Goal: Task Accomplishment & Management: Understand process/instructions

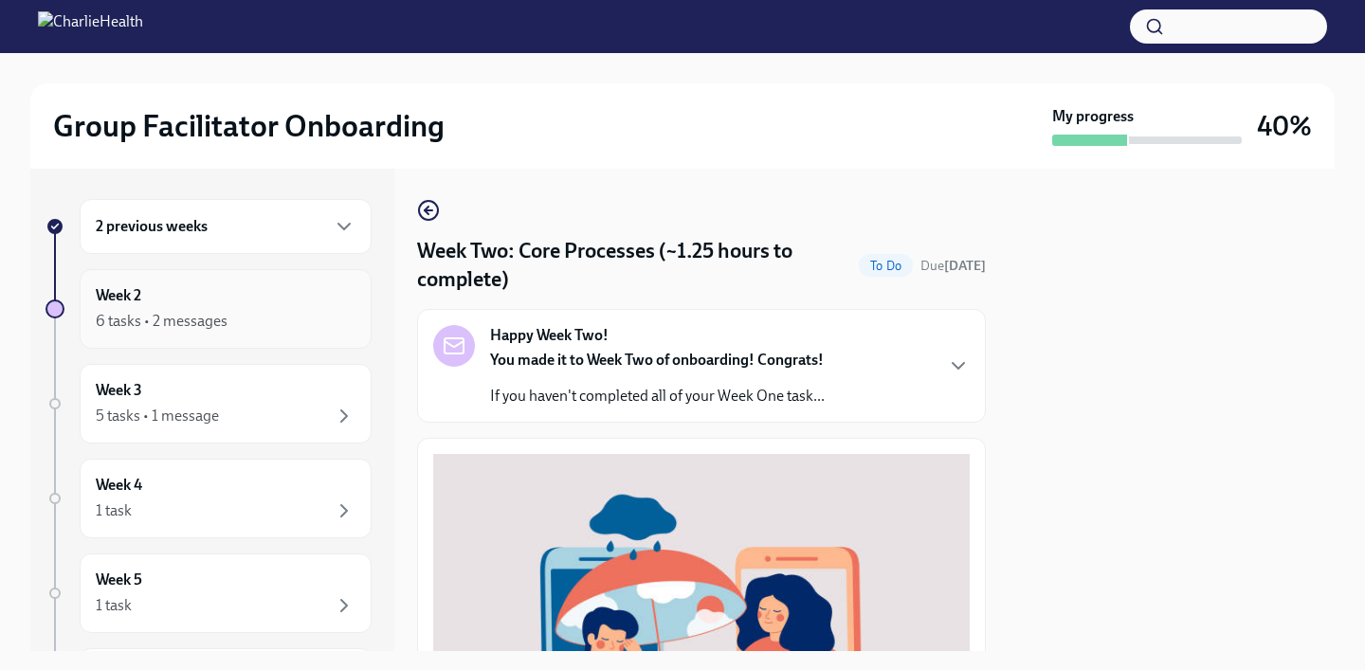
click at [183, 316] on div "6 tasks • 2 messages" at bounding box center [162, 321] width 132 height 21
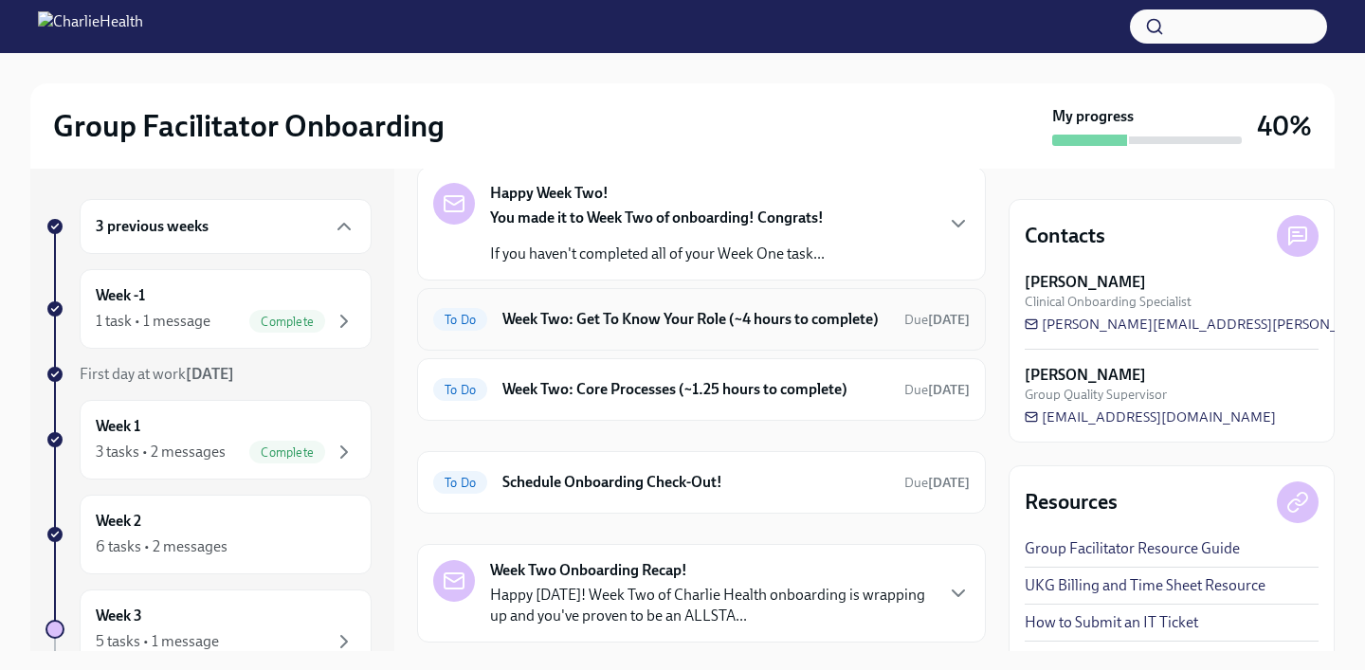
scroll to position [90, 0]
click at [784, 330] on div "To Do Week Two: Get To Know Your Role (~4 hours to complete) Due [DATE]" at bounding box center [701, 318] width 536 height 30
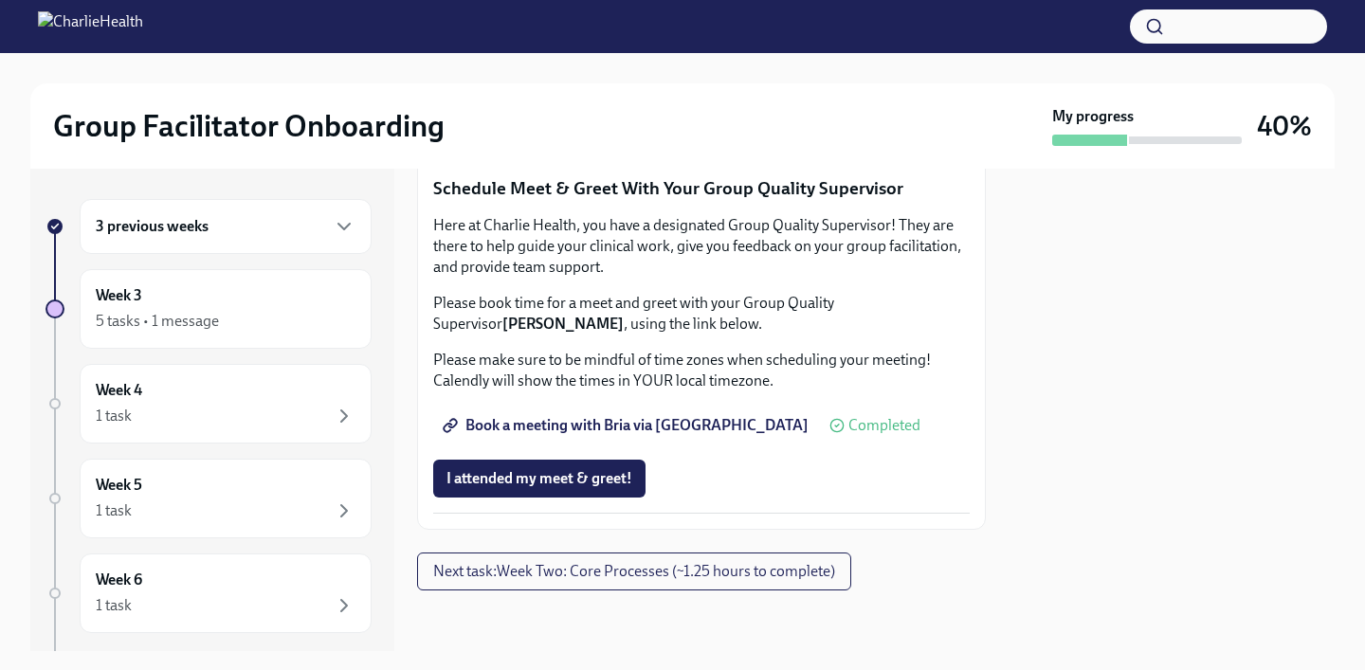
scroll to position [1948, 0]
click at [287, 340] on div "Week 3 5 tasks • 1 message" at bounding box center [226, 309] width 292 height 80
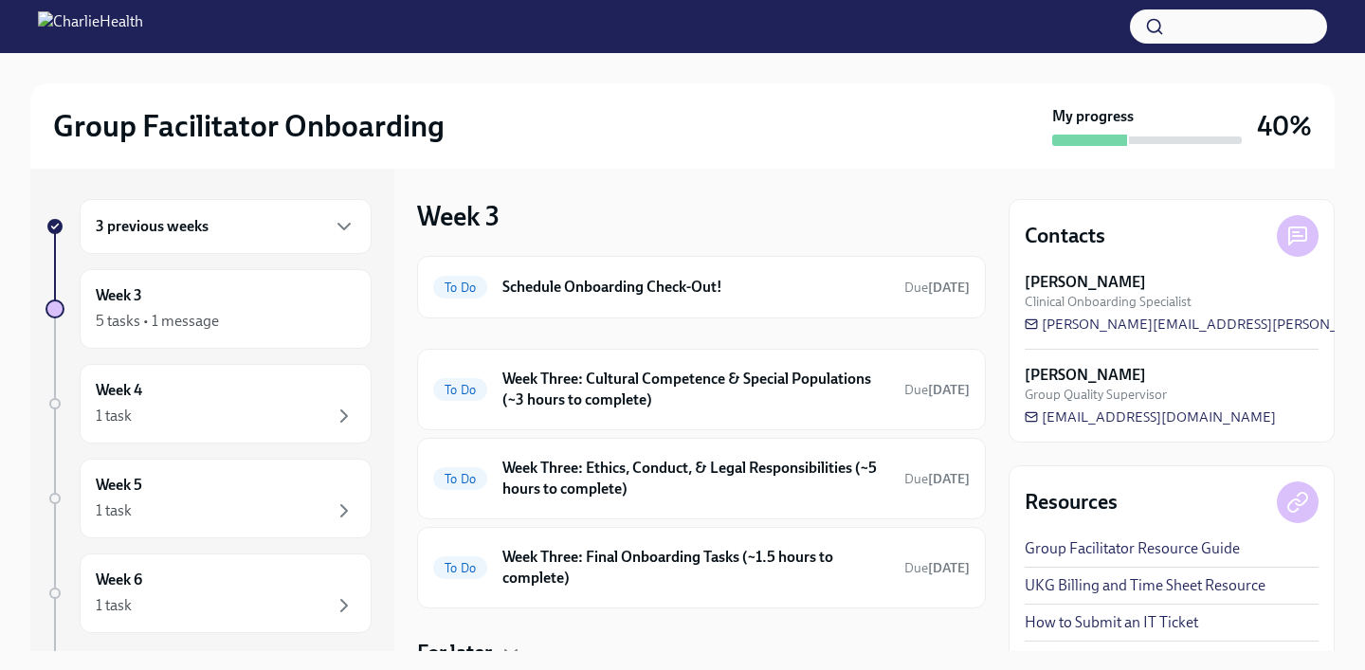
click at [297, 245] on div "3 previous weeks" at bounding box center [226, 226] width 292 height 55
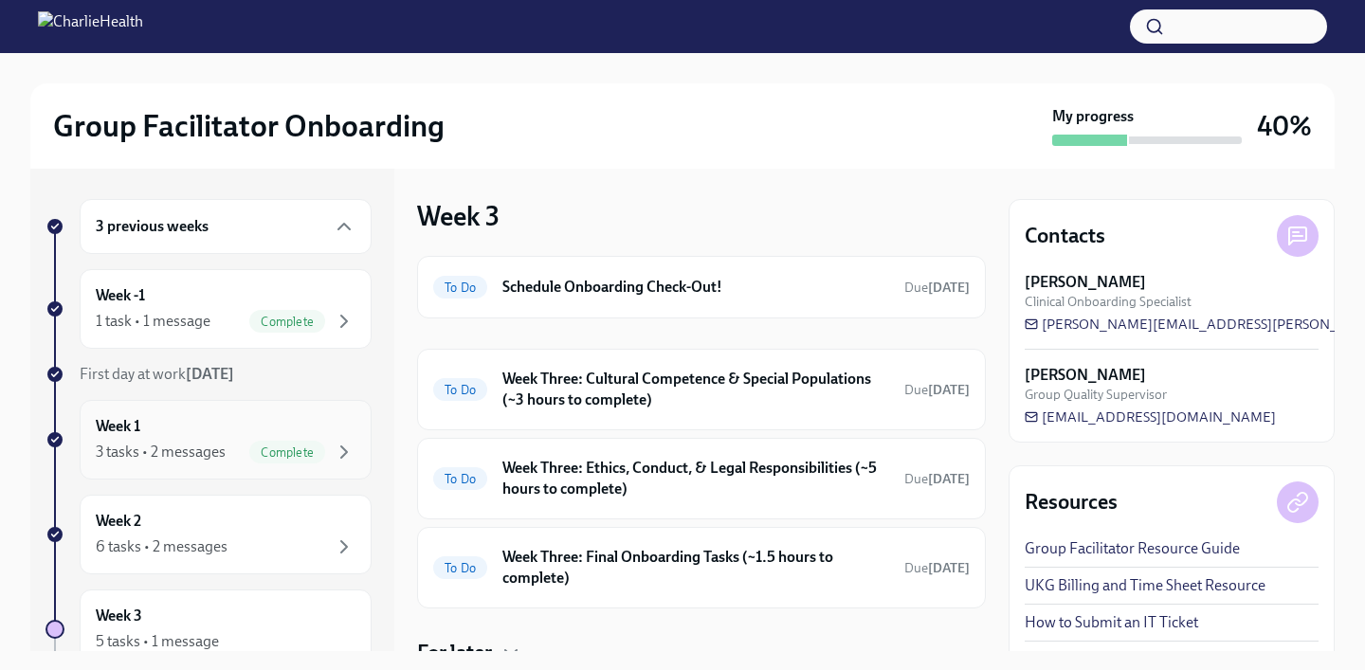
click at [246, 442] on div "3 tasks • 2 messages Complete" at bounding box center [226, 452] width 260 height 23
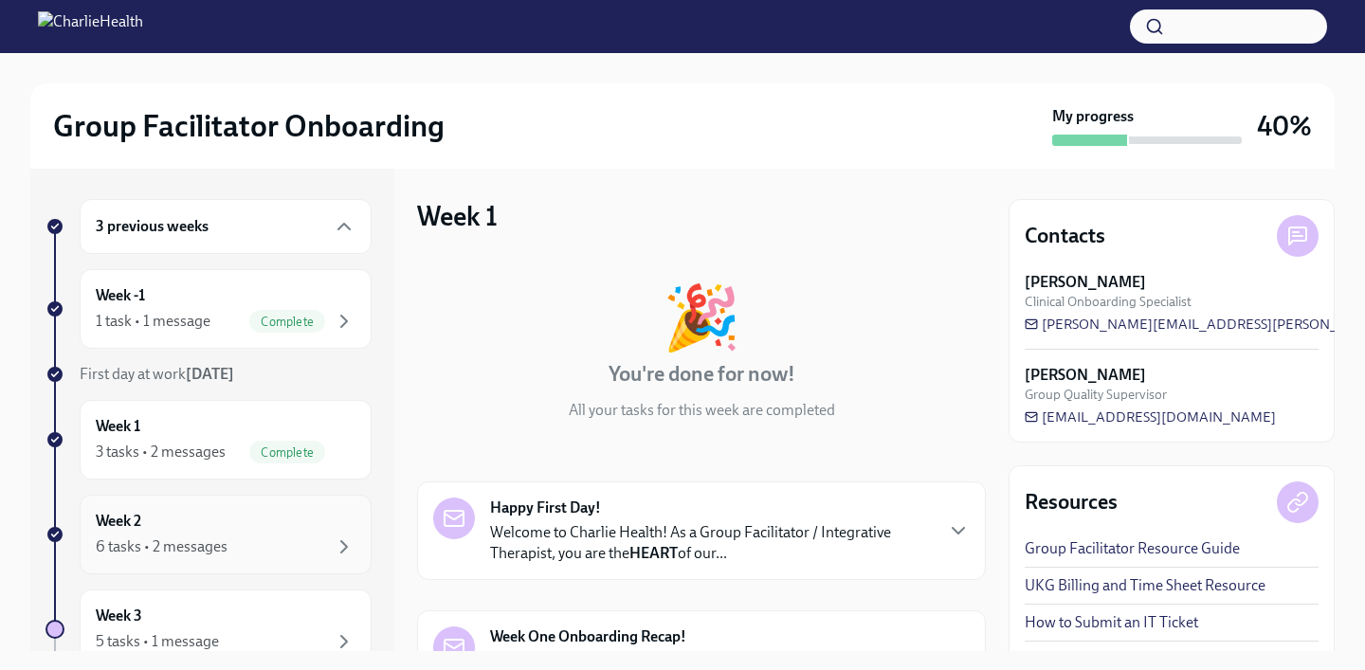
click at [224, 538] on div "6 tasks • 2 messages" at bounding box center [162, 546] width 132 height 21
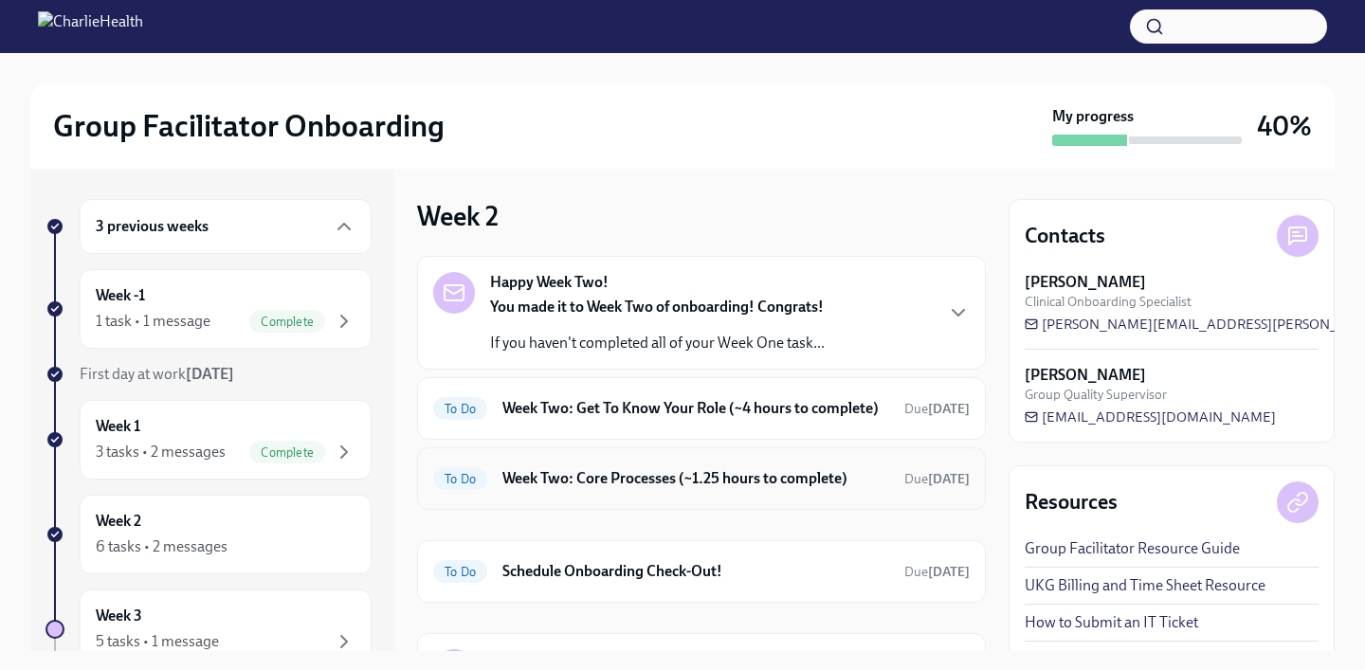
click at [712, 478] on h6 "Week Two: Core Processes (~1.25 hours to complete)" at bounding box center [695, 478] width 387 height 21
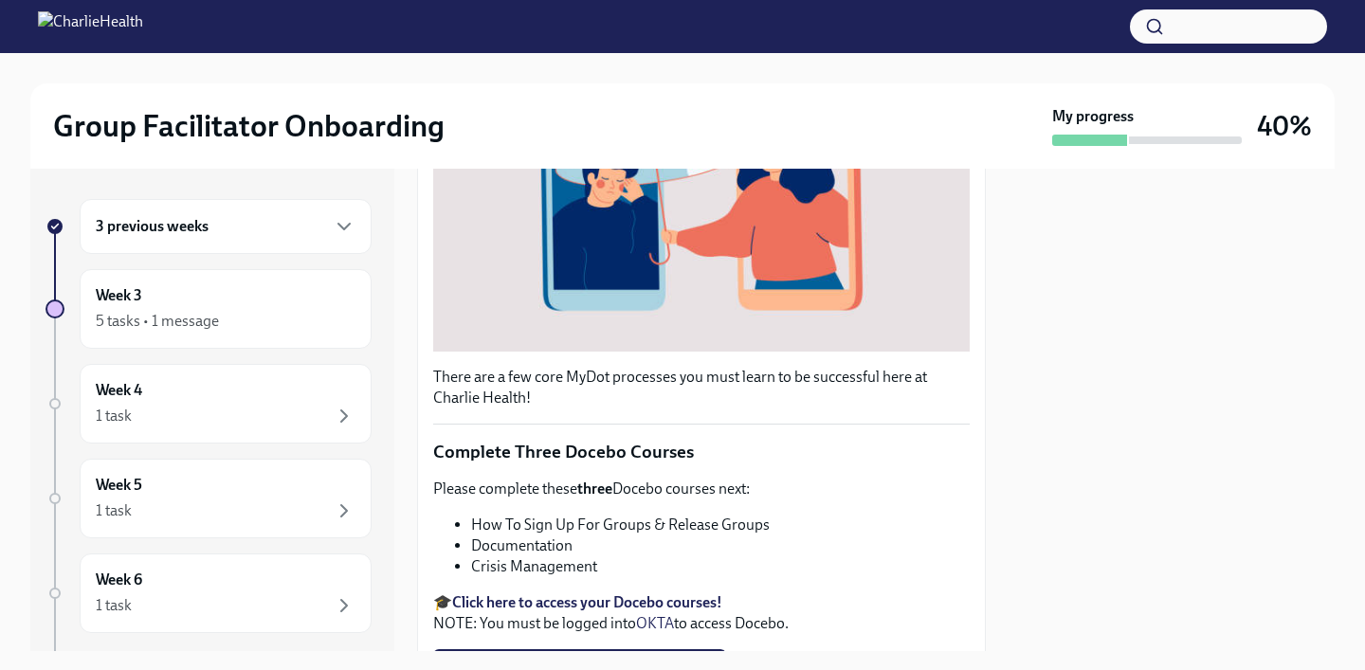
scroll to position [701, 0]
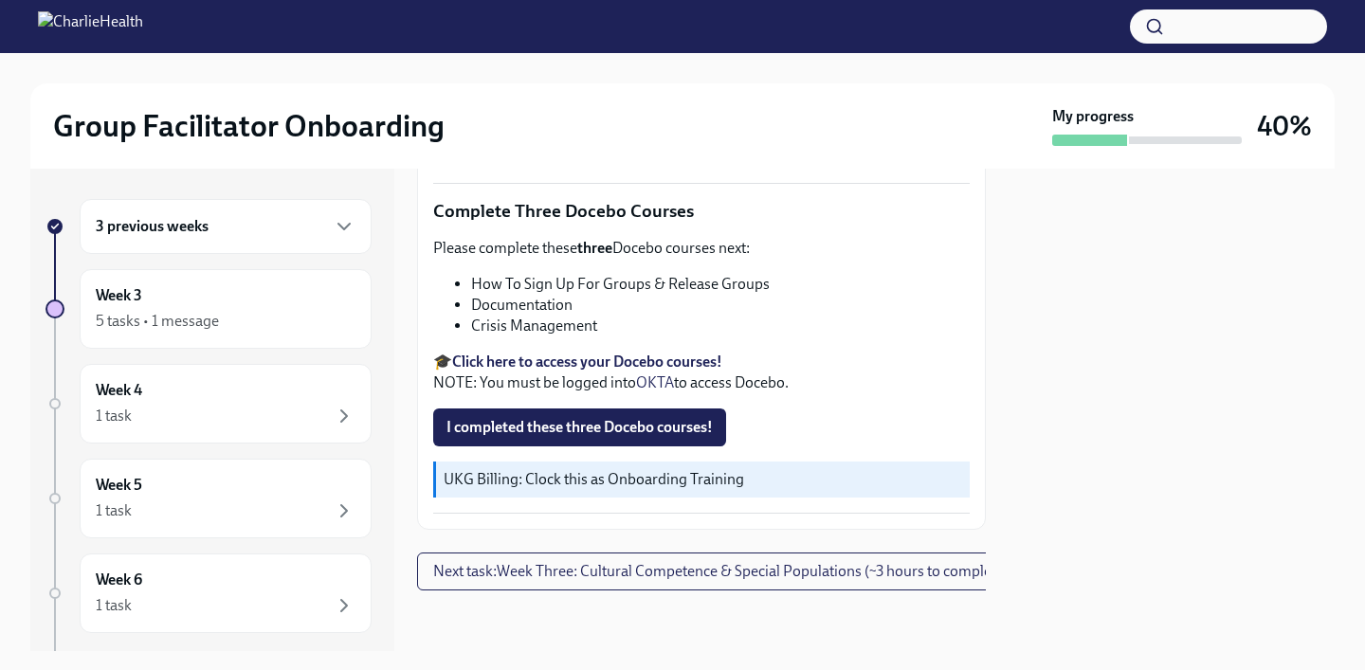
click at [710, 367] on strong "Click here to access your Docebo courses!" at bounding box center [587, 362] width 270 height 18
click at [224, 219] on div "3 previous weeks" at bounding box center [226, 226] width 260 height 23
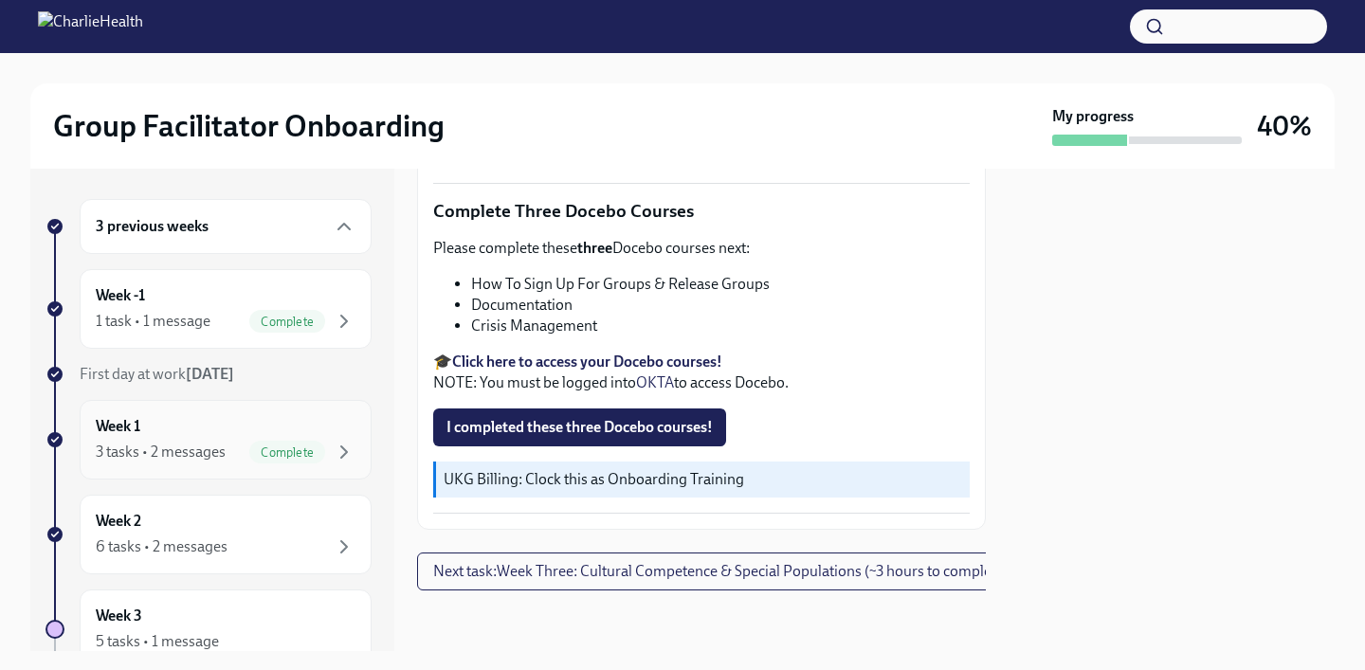
click at [192, 441] on div "3 tasks • 2 messages Complete" at bounding box center [226, 452] width 260 height 23
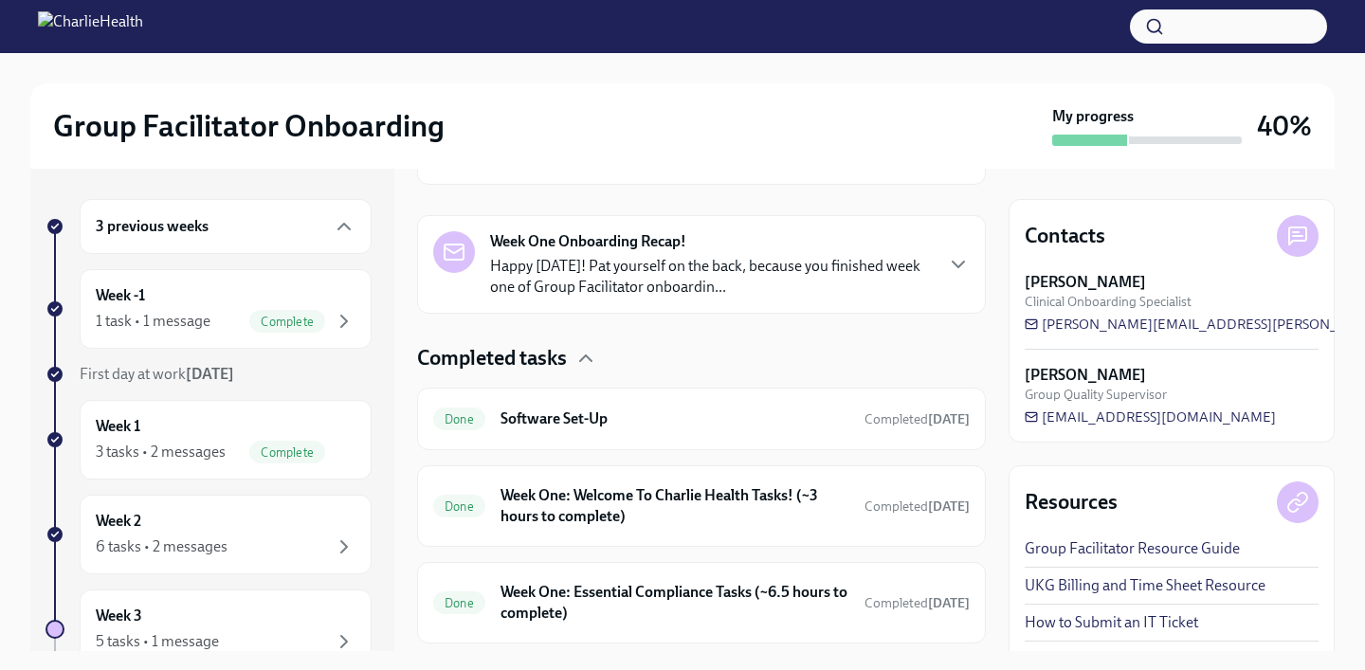
scroll to position [448, 0]
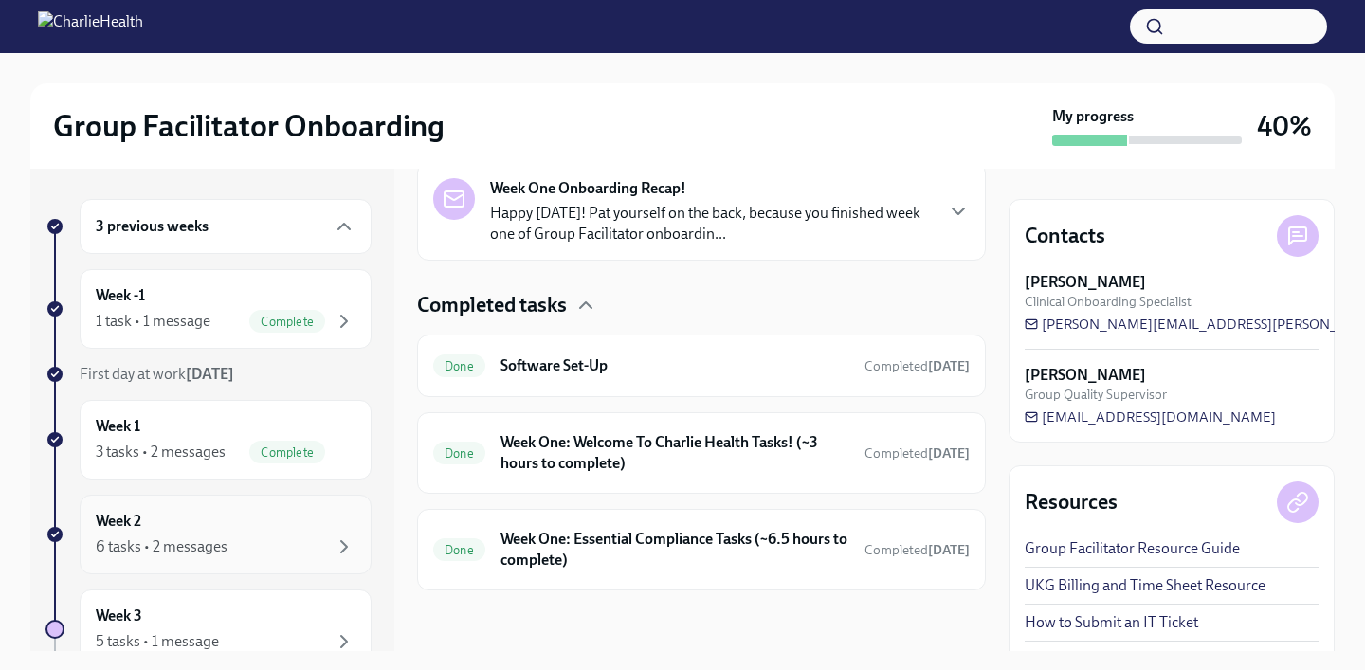
click at [287, 553] on div "6 tasks • 2 messages" at bounding box center [226, 546] width 260 height 23
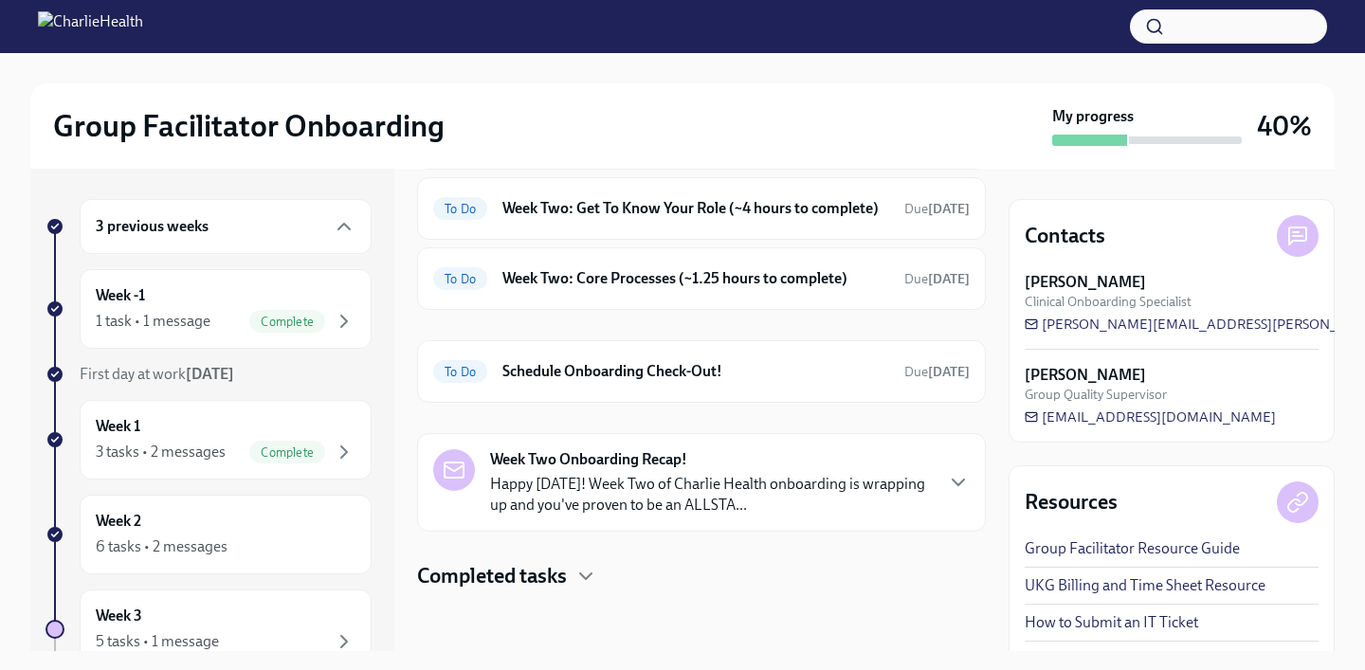
click at [573, 576] on div "Completed tasks" at bounding box center [701, 576] width 569 height 28
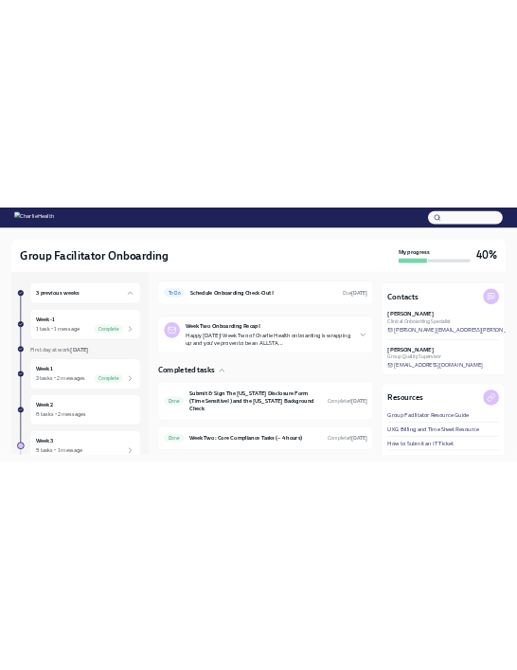
scroll to position [471, 0]
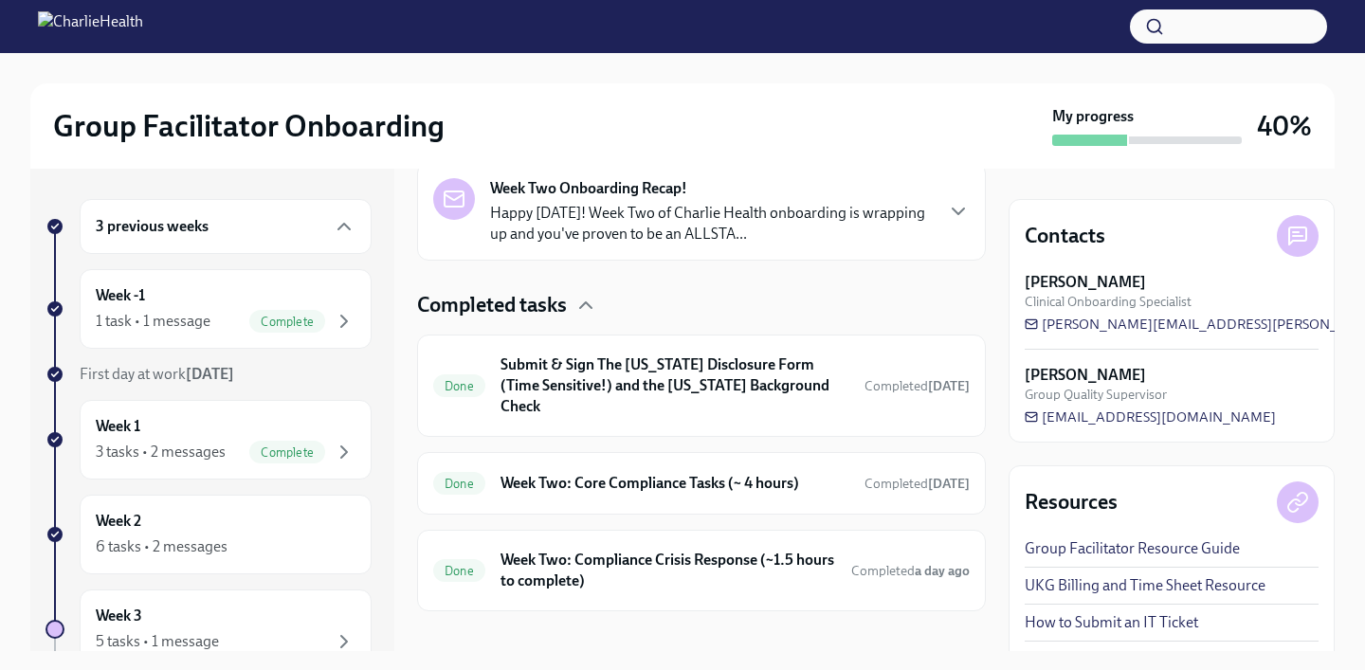
click at [1020, 283] on div "Group Facilitator Onboarding My progress 40% 3 previous weeks Week -1 1 task • …" at bounding box center [682, 352] width 1365 height 598
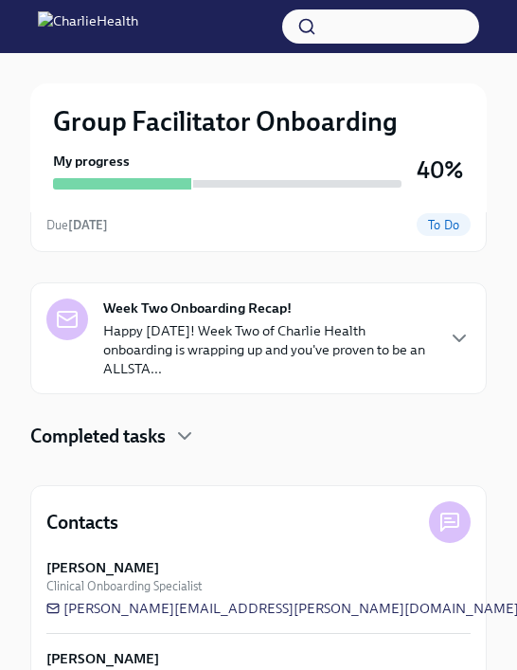
scroll to position [572, 0]
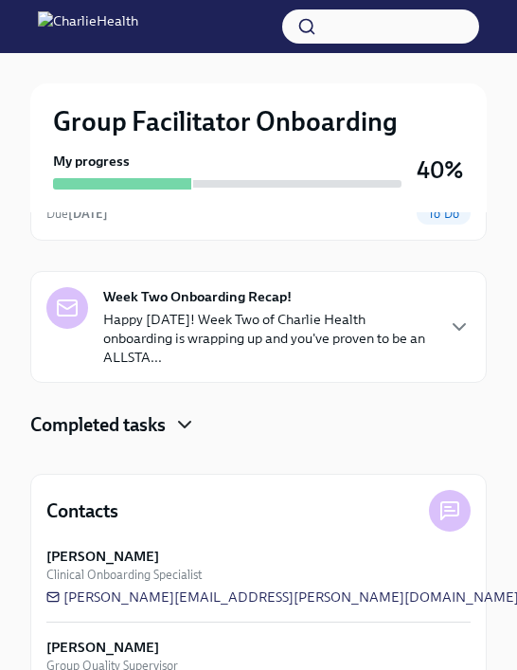
click at [188, 422] on icon "button" at bounding box center [184, 425] width 11 height 6
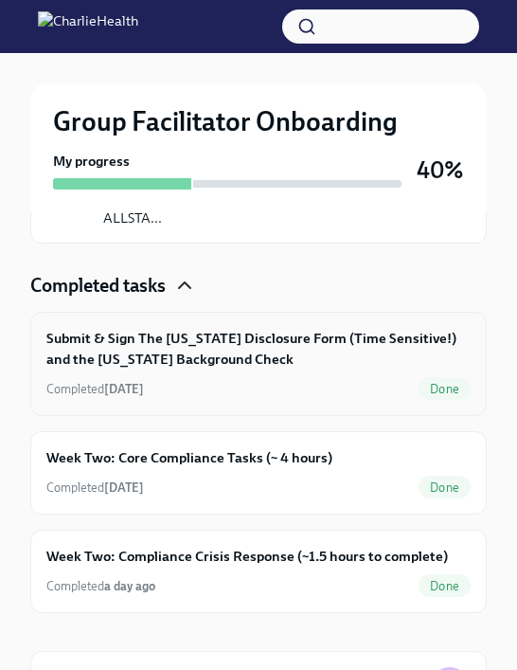
scroll to position [735, 0]
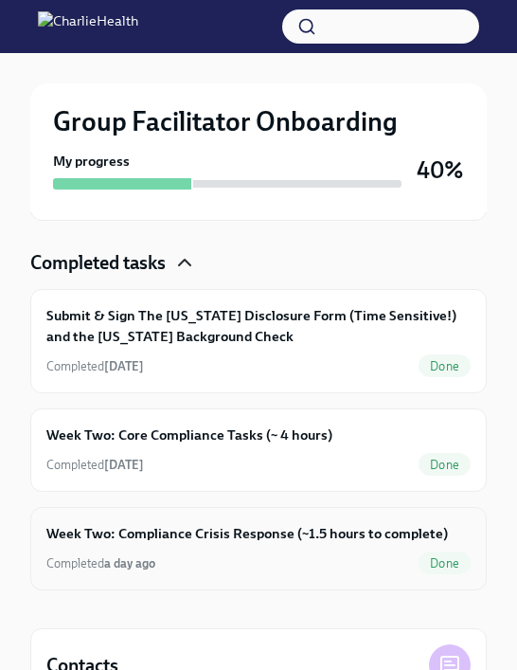
click at [371, 552] on div "Completed a day ago Done" at bounding box center [258, 563] width 425 height 23
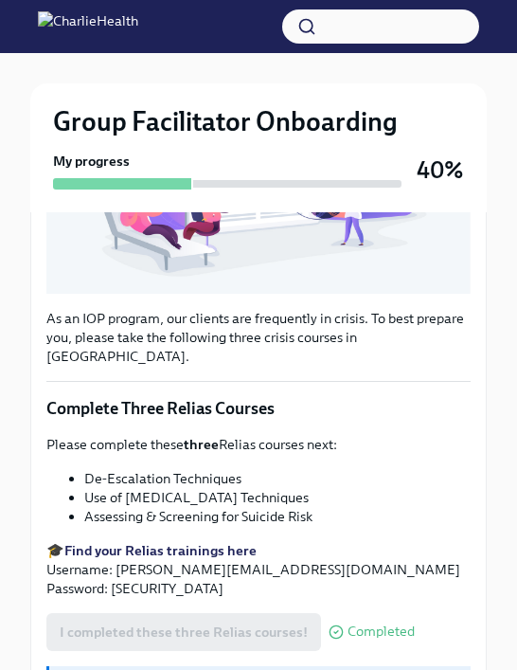
scroll to position [762, 0]
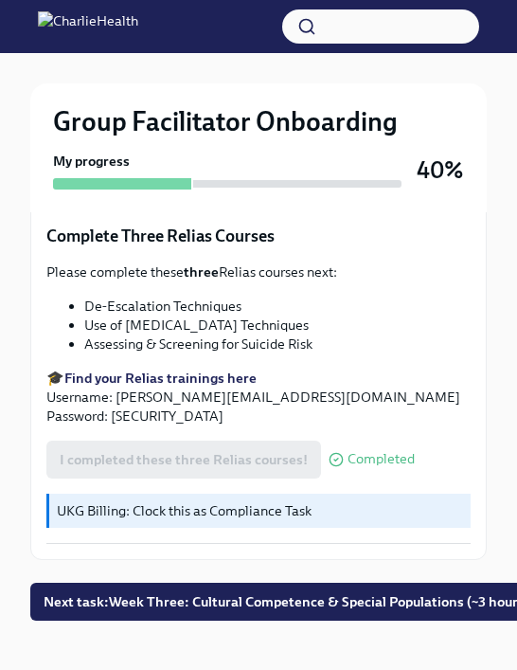
click at [391, 386] on p "🎓 Find your Relias trainings here Username: [PERSON_NAME][EMAIL_ADDRESS][DOMAIN…" at bounding box center [258, 397] width 425 height 57
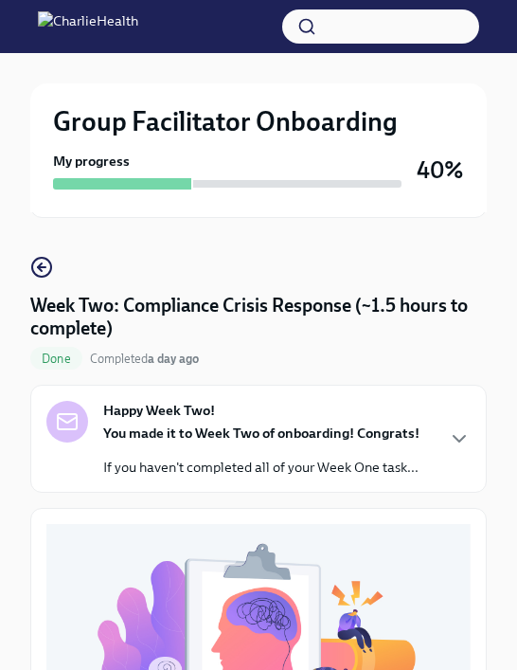
scroll to position [103, 0]
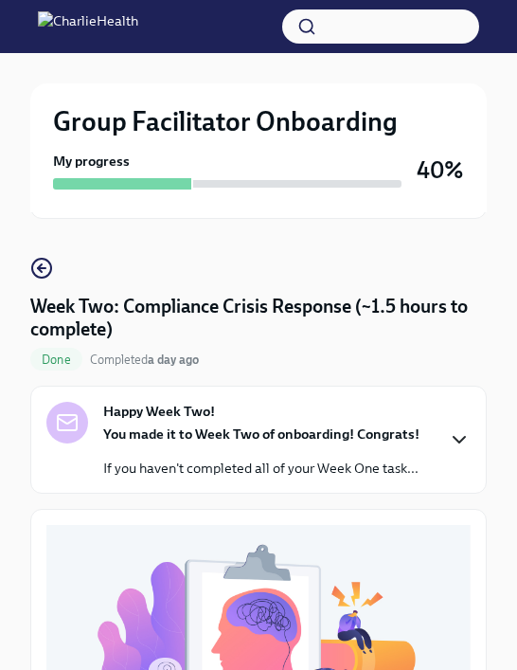
click at [453, 447] on icon "button" at bounding box center [459, 439] width 23 height 23
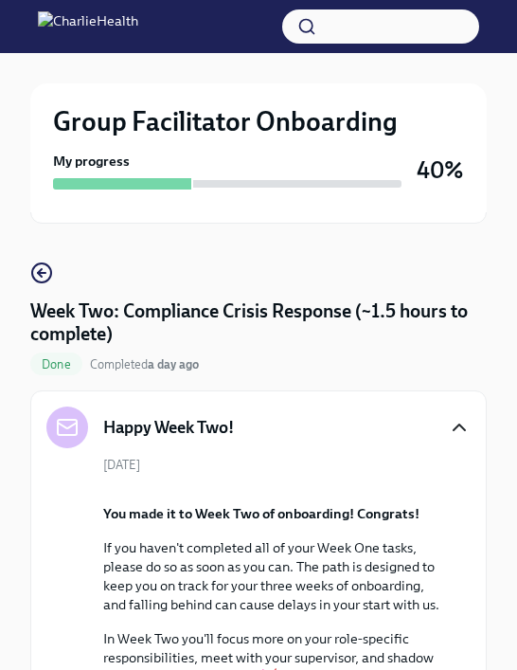
scroll to position [0, 0]
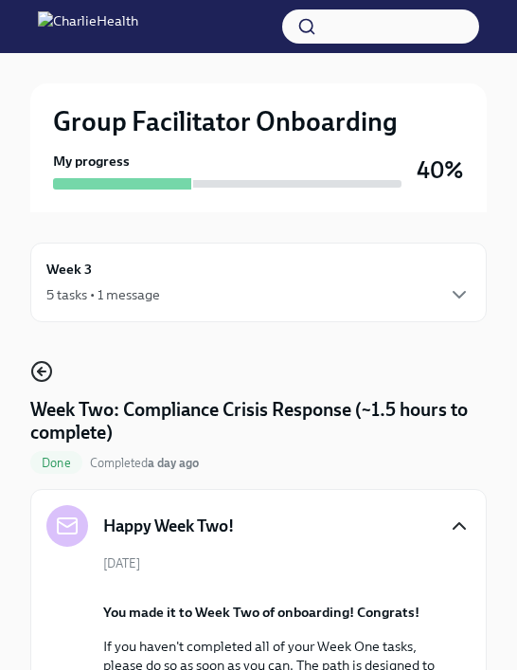
click at [35, 372] on icon "button" at bounding box center [41, 371] width 23 height 23
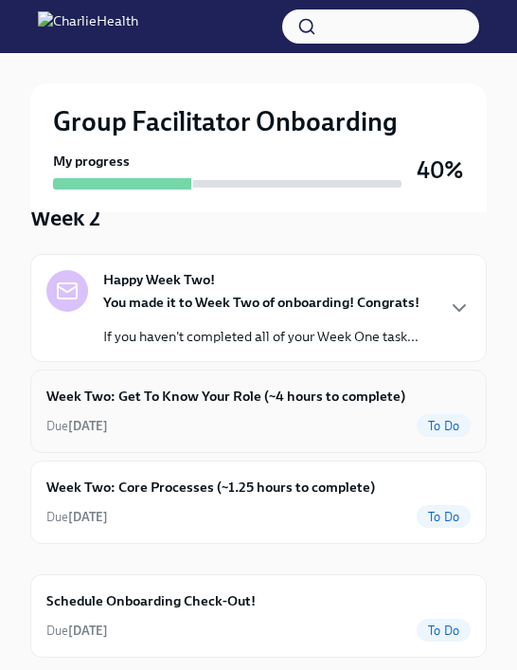
scroll to position [166, 0]
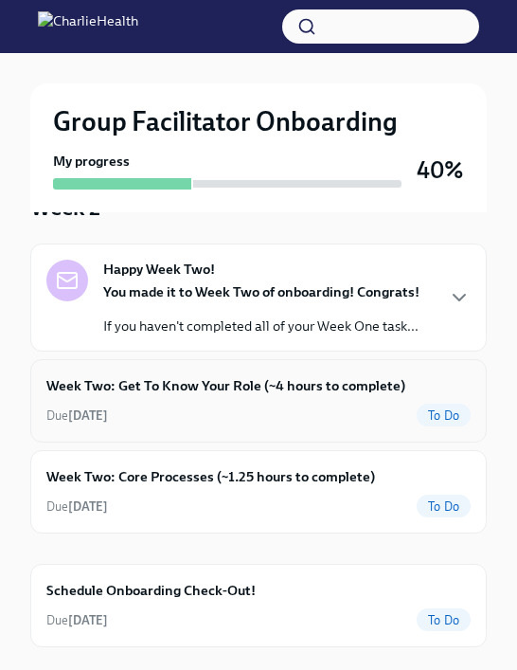
click at [311, 423] on div "Due [DATE] To Do" at bounding box center [258, 415] width 425 height 23
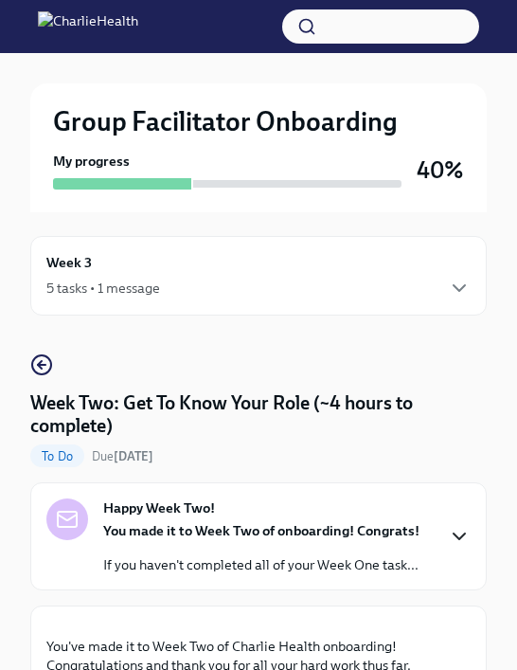
scroll to position [14, 0]
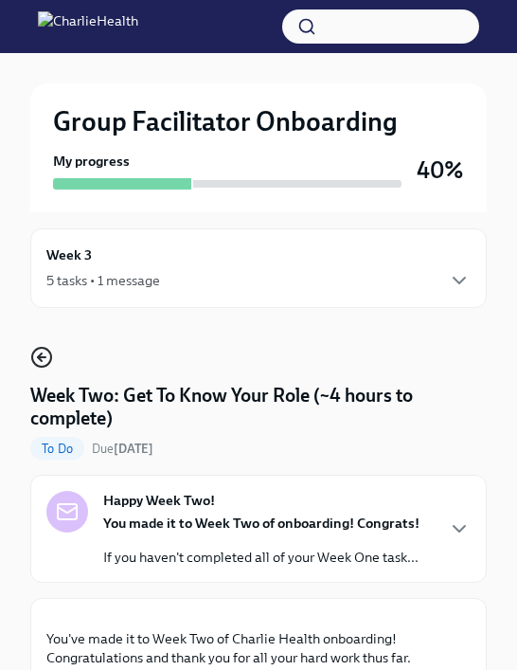
click at [45, 360] on icon "button" at bounding box center [41, 357] width 23 height 23
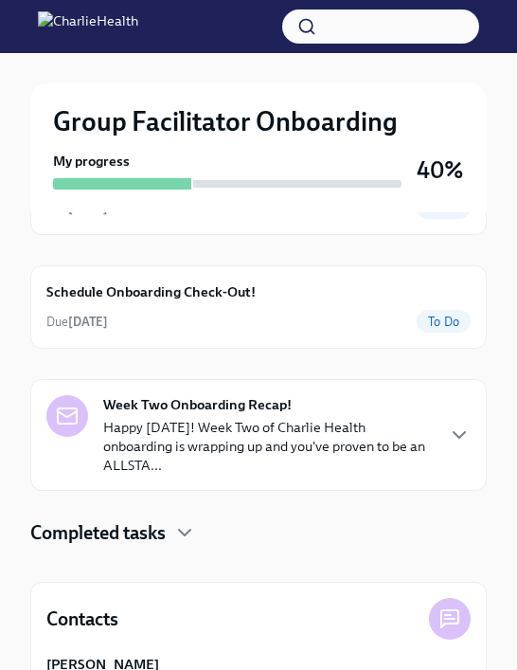
scroll to position [463, 0]
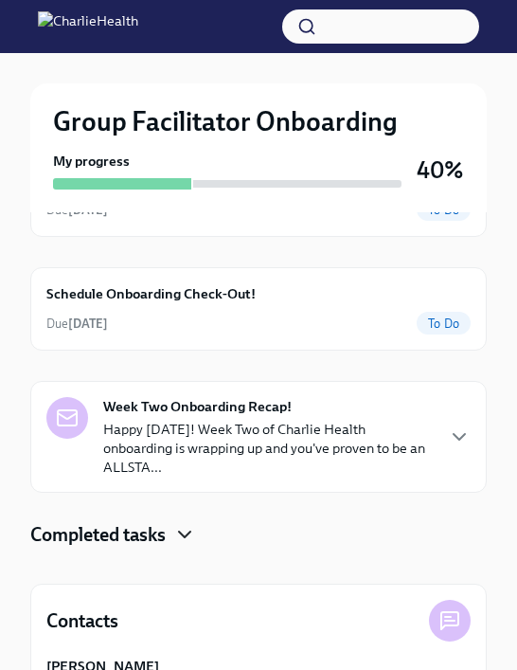
click at [188, 523] on icon "button" at bounding box center [184, 534] width 23 height 23
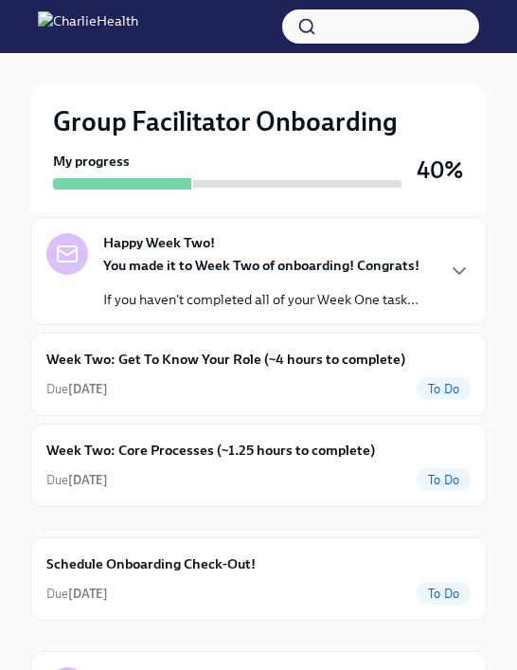
scroll to position [191, 0]
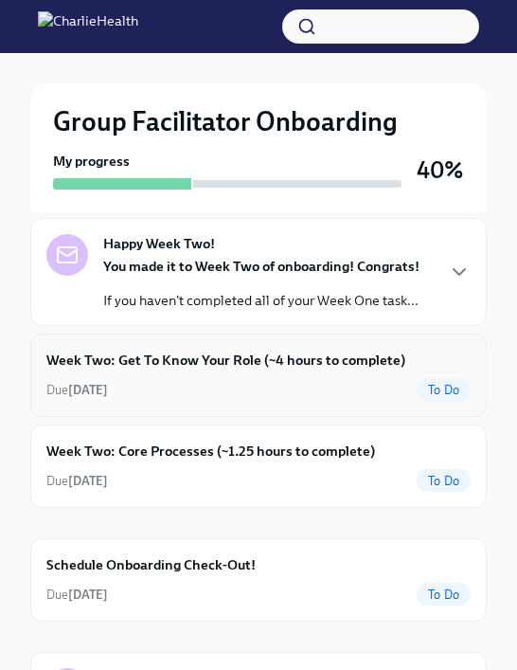
click at [351, 378] on div "Due [DATE] To Do" at bounding box center [258, 389] width 425 height 23
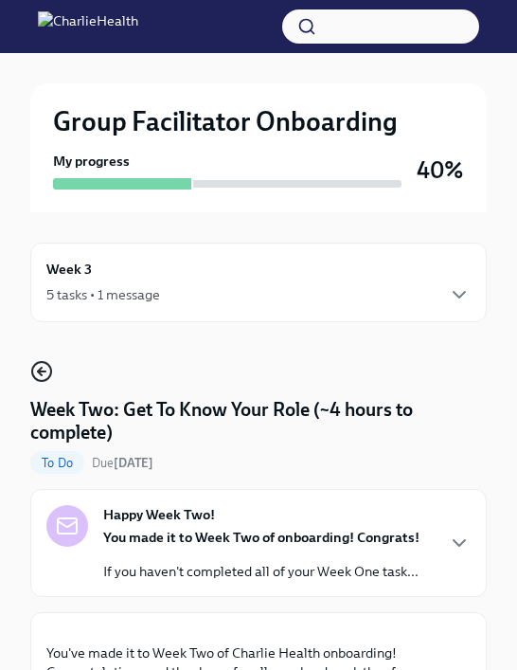
click at [45, 374] on icon "button" at bounding box center [41, 371] width 23 height 23
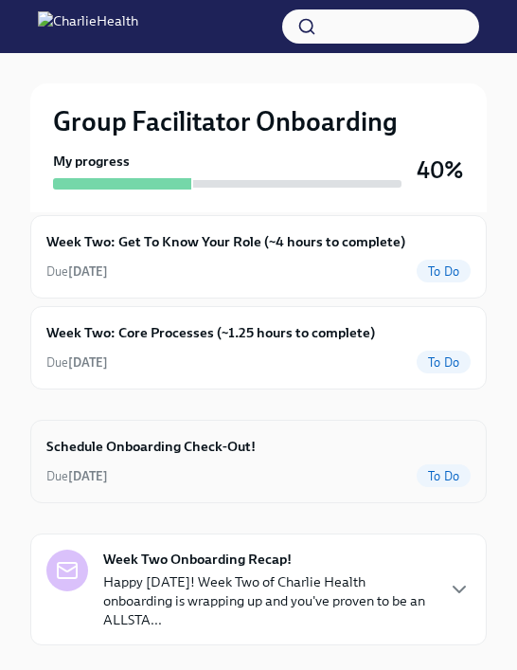
scroll to position [305, 0]
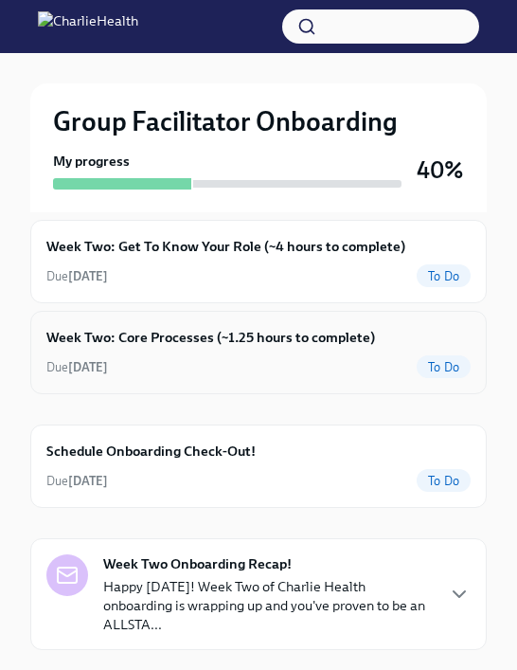
click at [412, 370] on div "Due [DATE] To Do" at bounding box center [258, 366] width 425 height 23
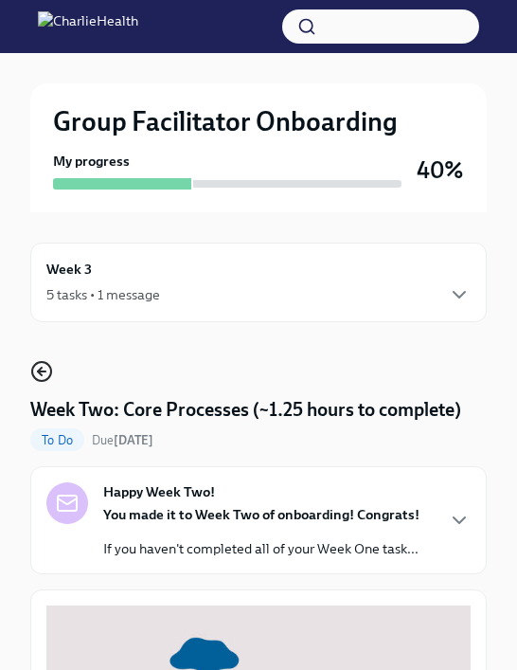
click at [48, 372] on icon "button" at bounding box center [41, 371] width 23 height 23
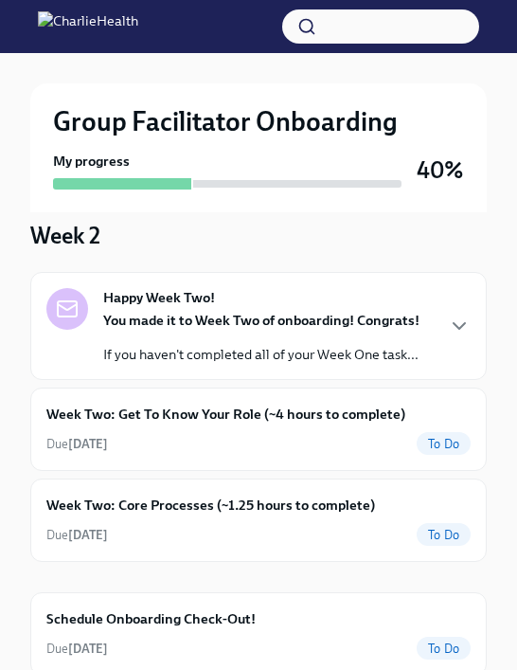
scroll to position [139, 0]
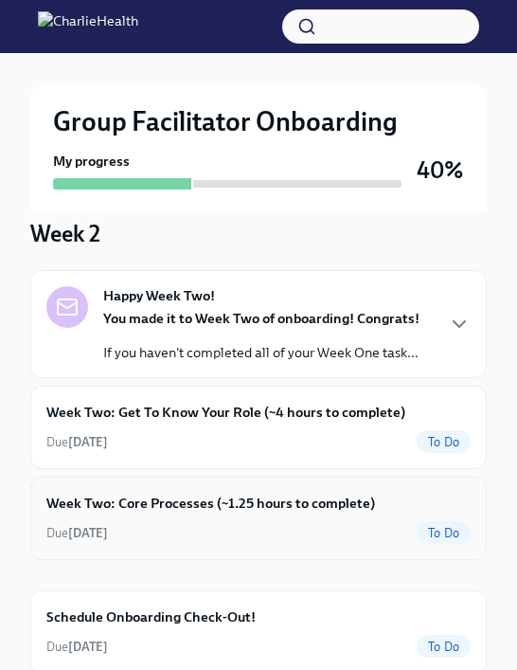
click at [391, 521] on div "Due [DATE] To Do" at bounding box center [258, 532] width 425 height 23
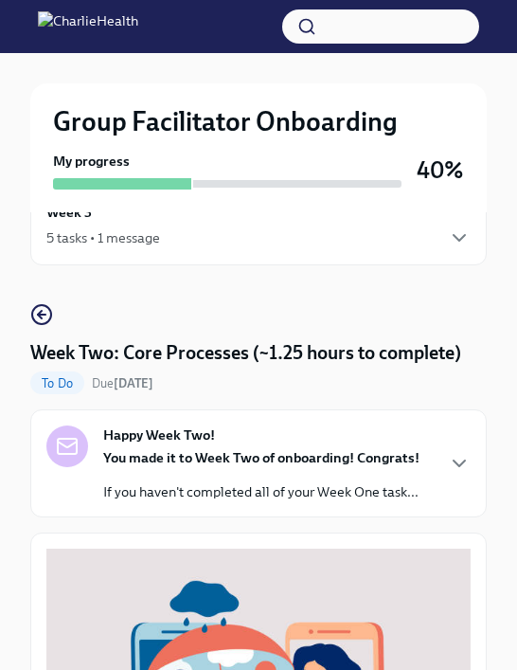
scroll to position [60, 0]
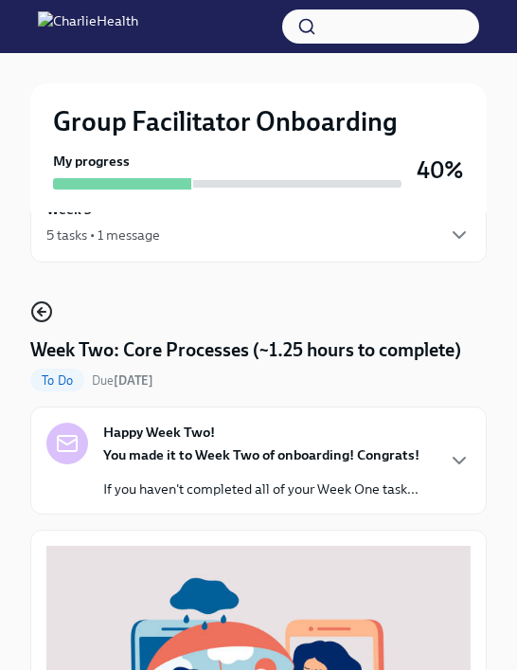
click at [46, 319] on circle "button" at bounding box center [41, 311] width 19 height 19
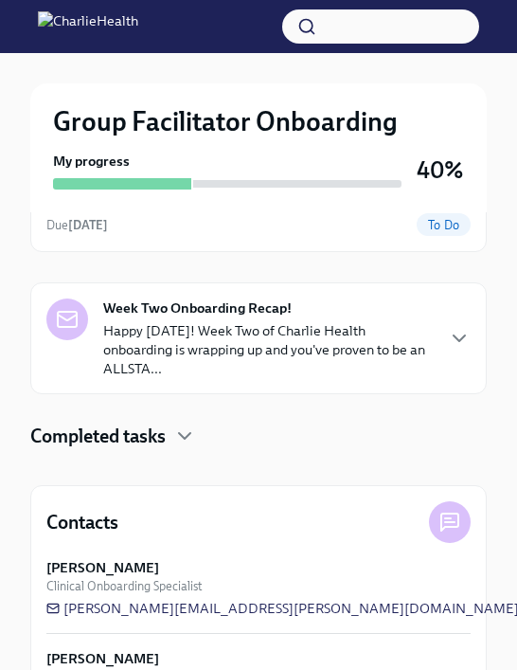
scroll to position [565, 0]
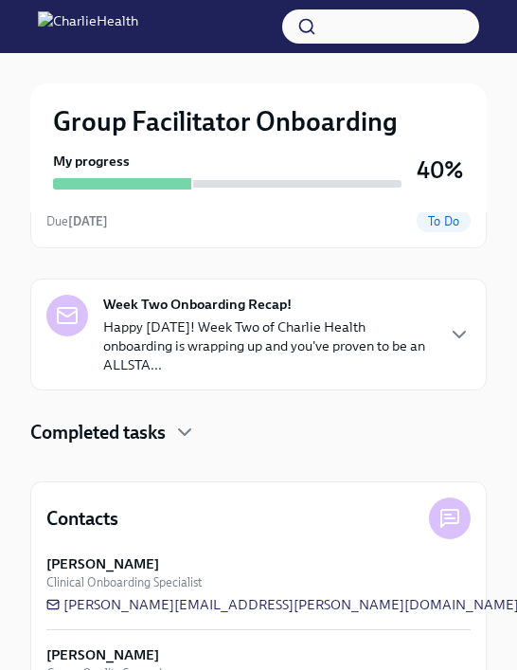
click at [145, 425] on div "Week 2 6 tasks • 2 messages Week 2 Happy Week Two! You made it to Week Two of o…" at bounding box center [258, 317] width 457 height 1340
click at [155, 421] on h4 "Completed tasks" at bounding box center [98, 432] width 136 height 23
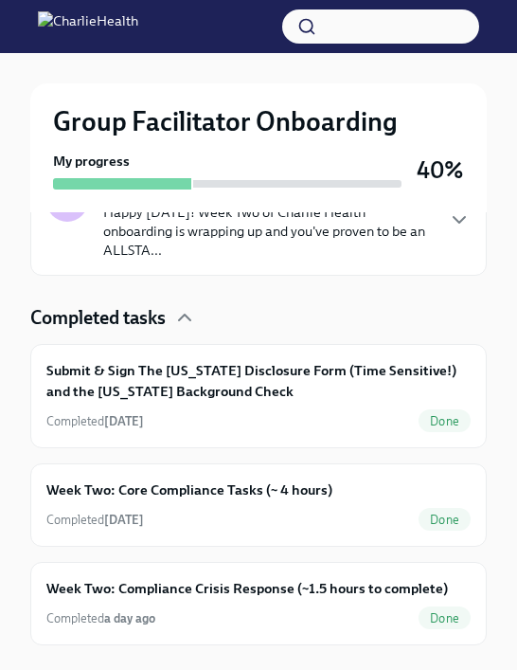
scroll to position [698, 0]
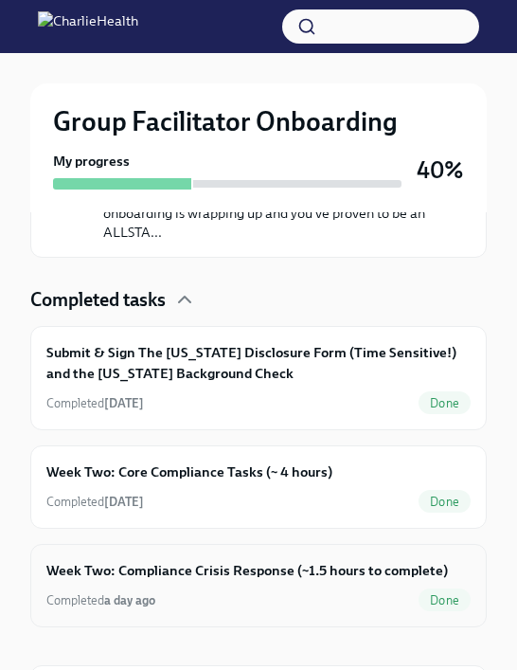
click at [254, 564] on div "Week Two: Compliance Crisis Response (~1.5 hours to complete) Completed a day a…" at bounding box center [258, 585] width 425 height 51
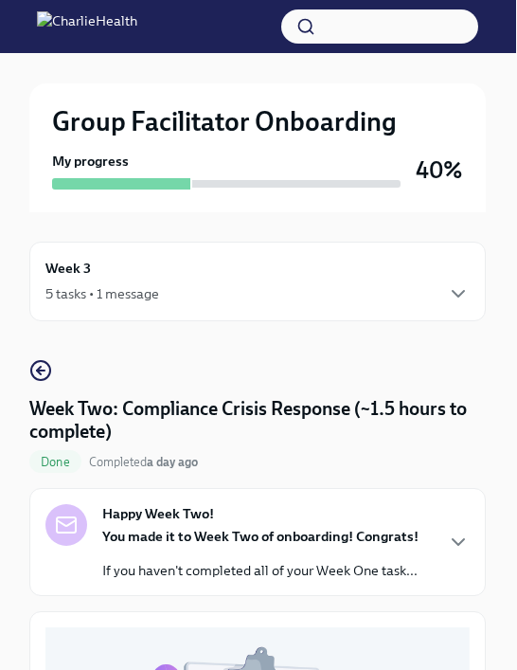
scroll to position [0, 1]
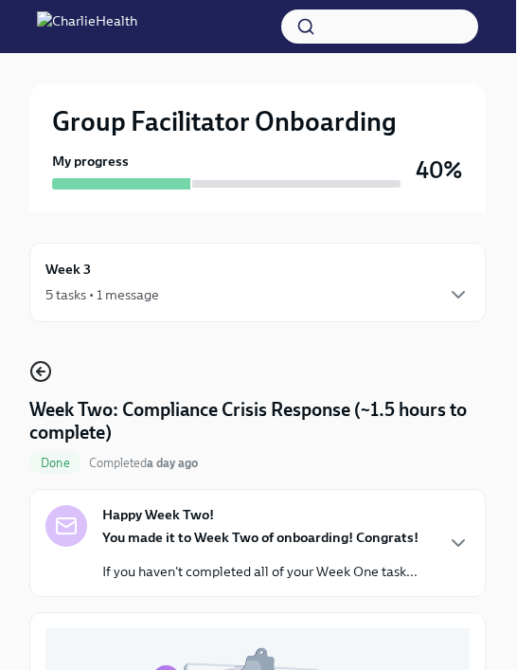
click at [38, 364] on icon "button" at bounding box center [40, 371] width 23 height 23
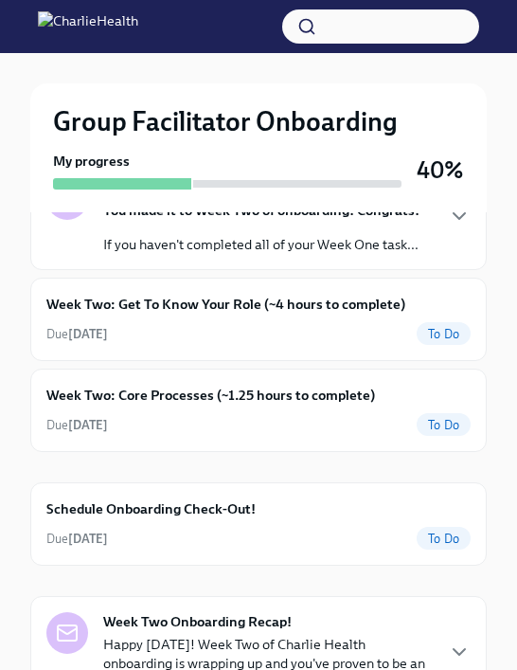
scroll to position [385, 0]
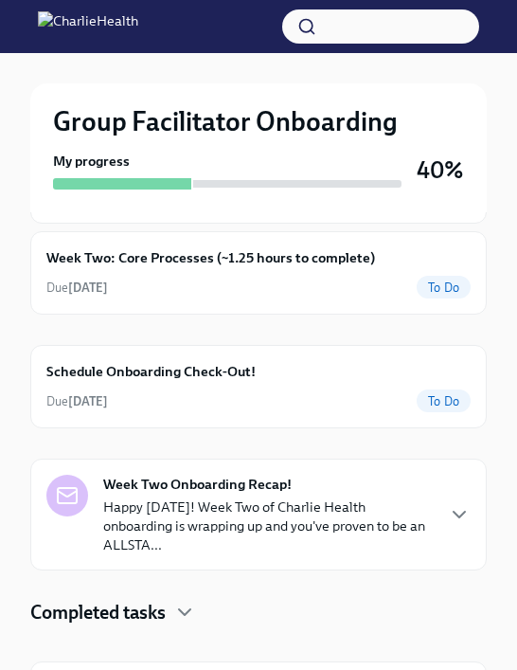
click at [160, 602] on h4 "Completed tasks" at bounding box center [98, 612] width 136 height 23
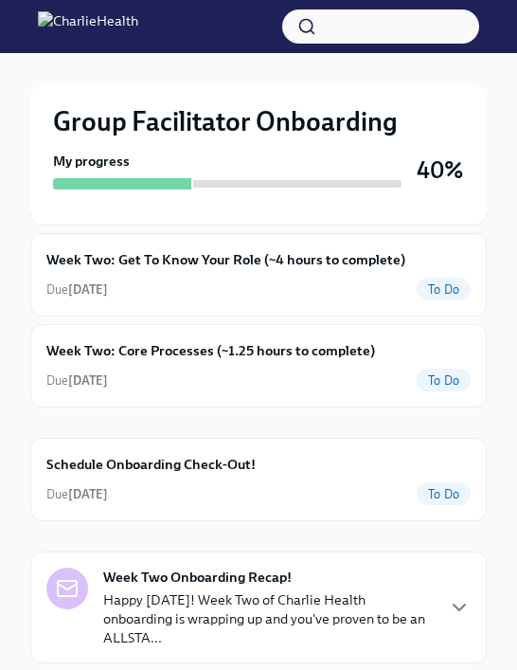
scroll to position [291, 0]
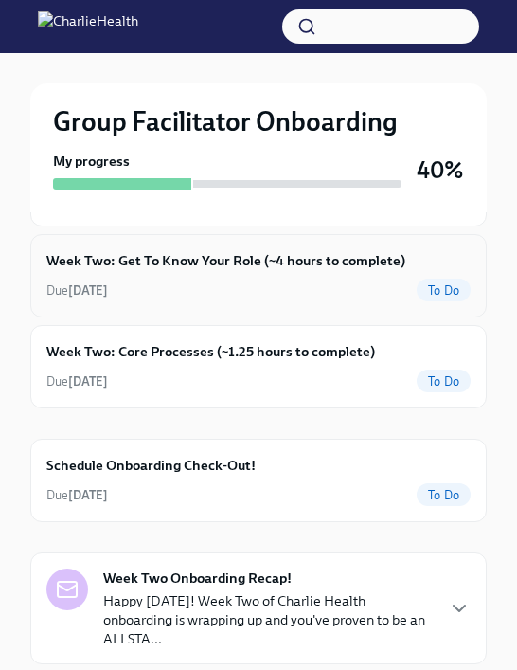
click at [377, 275] on div "Week Two: Get To Know Your Role (~4 hours to complete) Due [DATE] To Do" at bounding box center [258, 275] width 425 height 51
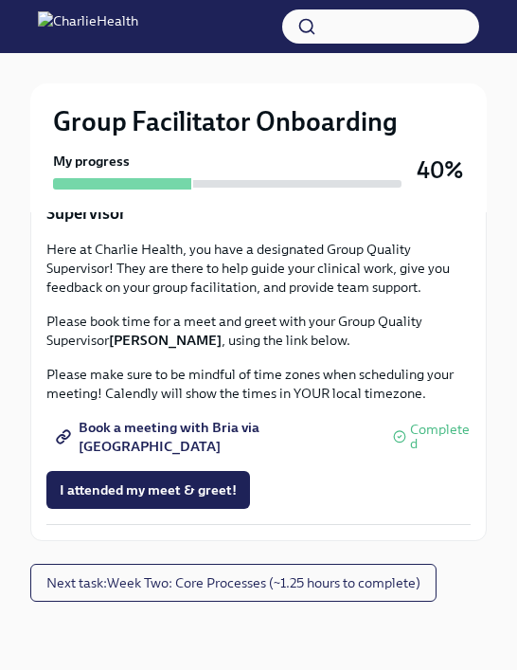
scroll to position [2023, 0]
click at [172, 499] on span "I attended my meet & greet!" at bounding box center [148, 490] width 177 height 19
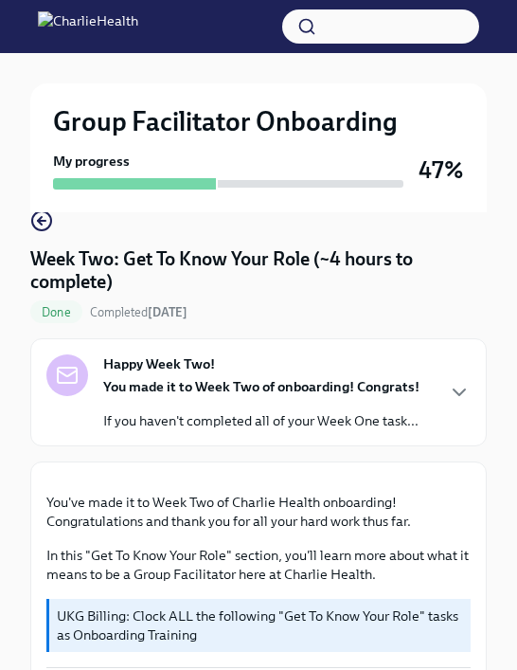
scroll to position [113, 0]
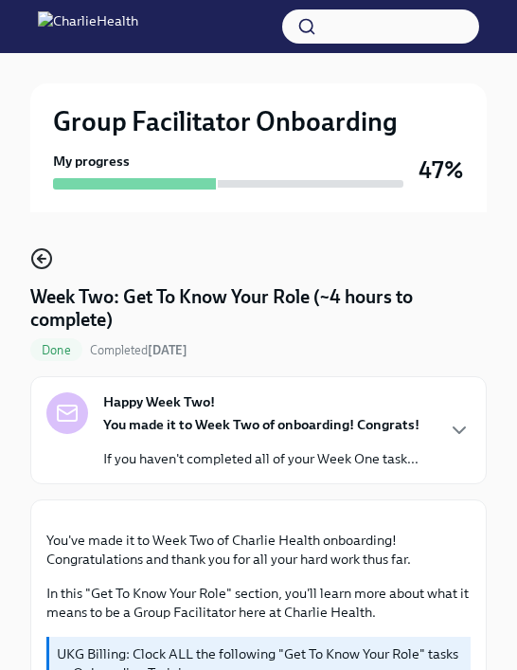
click at [41, 260] on icon "button" at bounding box center [41, 258] width 23 height 23
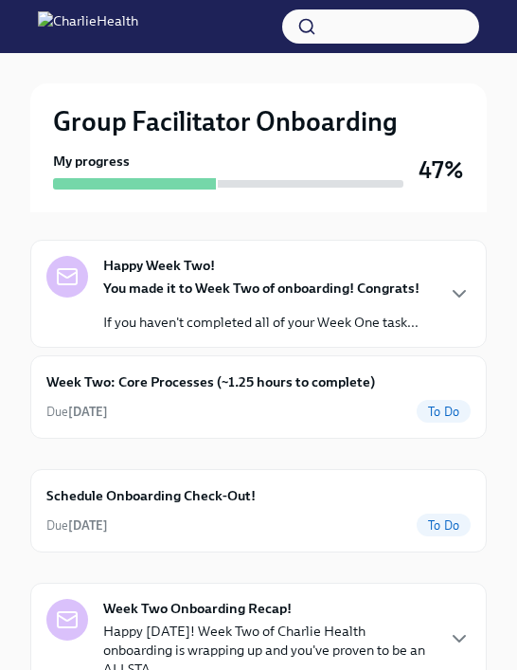
scroll to position [118, 0]
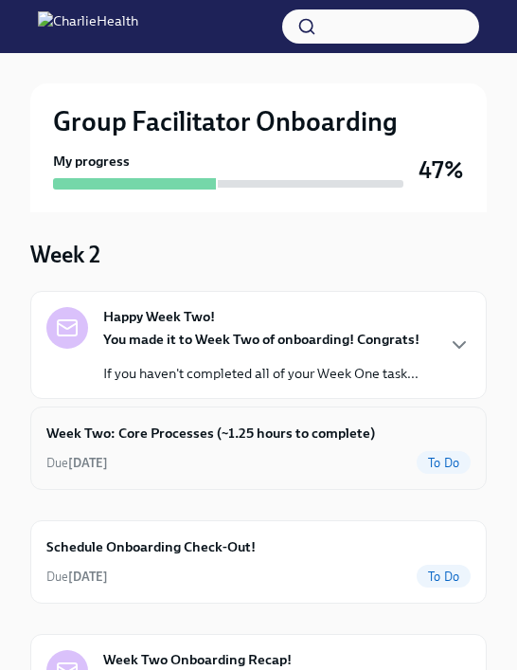
click at [212, 463] on div "Due [DATE] To Do" at bounding box center [258, 462] width 425 height 23
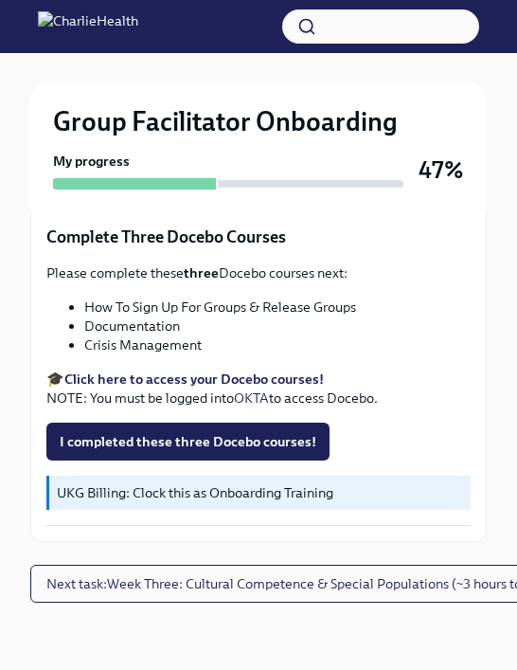
scroll to position [745, 0]
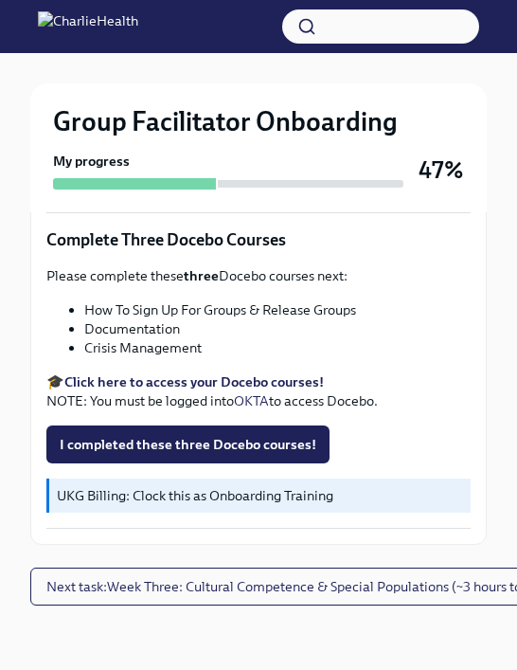
click at [209, 383] on strong "Click here to access your Docebo courses!" at bounding box center [194, 381] width 260 height 17
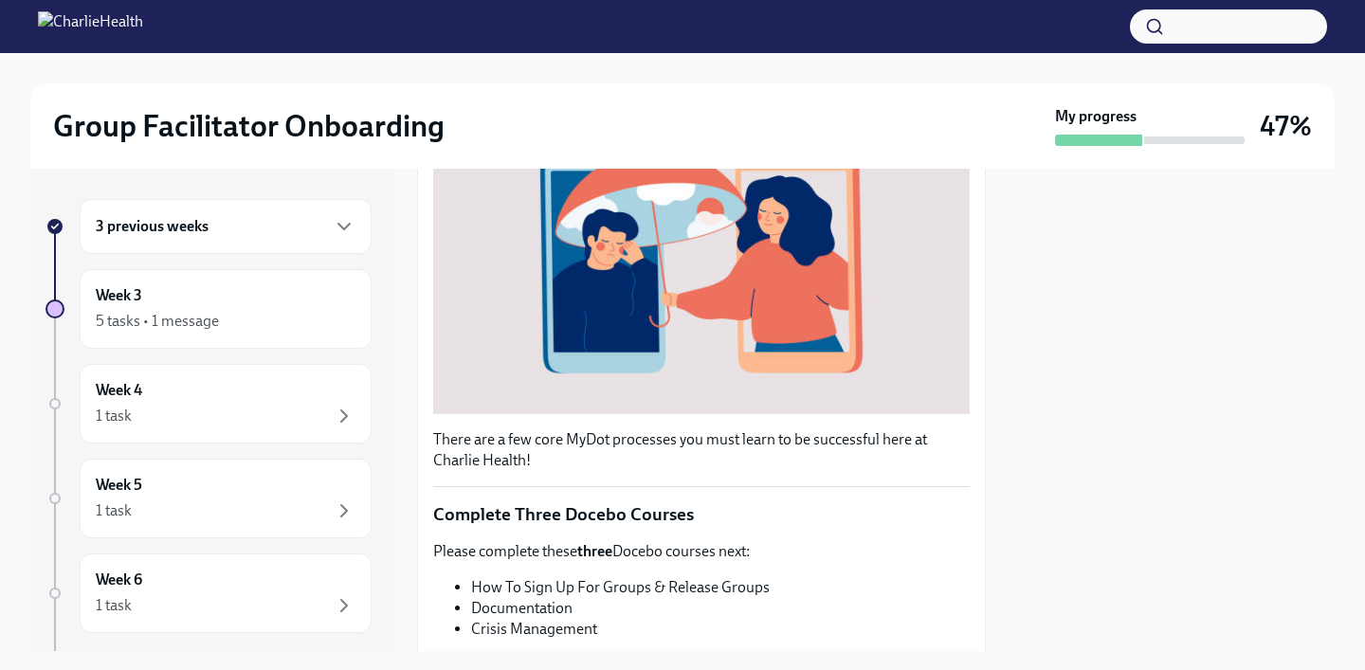
scroll to position [393, 0]
